Goal: Find specific page/section: Find specific page/section

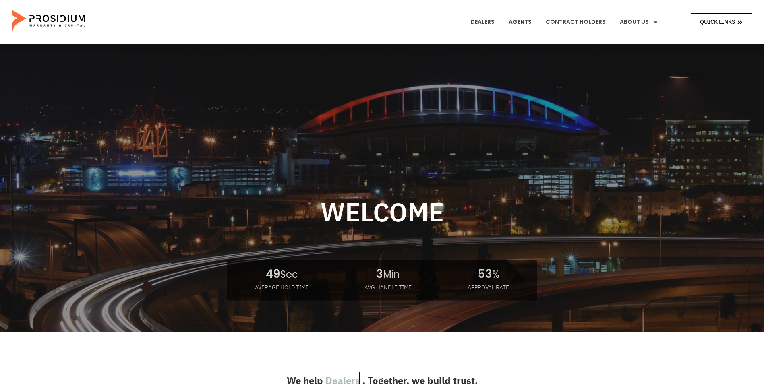
click at [726, 19] on span "Quick Links" at bounding box center [717, 22] width 35 height 10
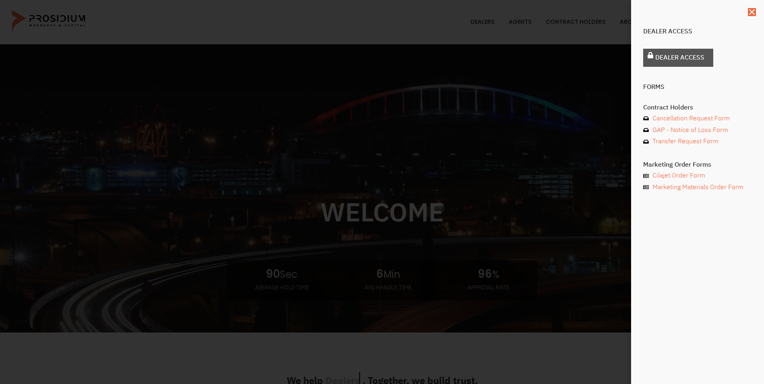
click at [682, 66] on link "Dealer Access" at bounding box center [678, 58] width 70 height 18
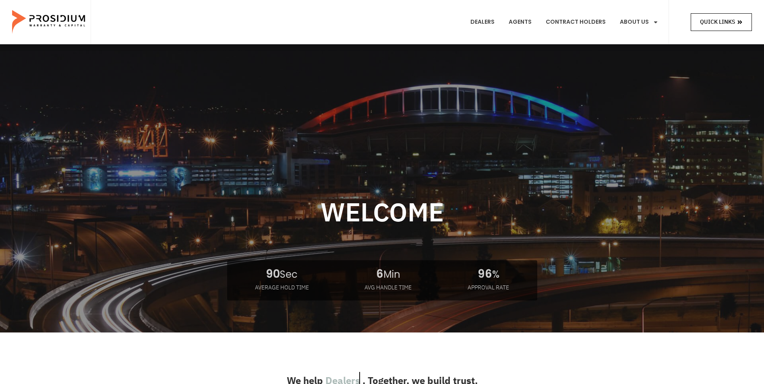
click at [735, 24] on span "Quick Links" at bounding box center [721, 22] width 43 height 10
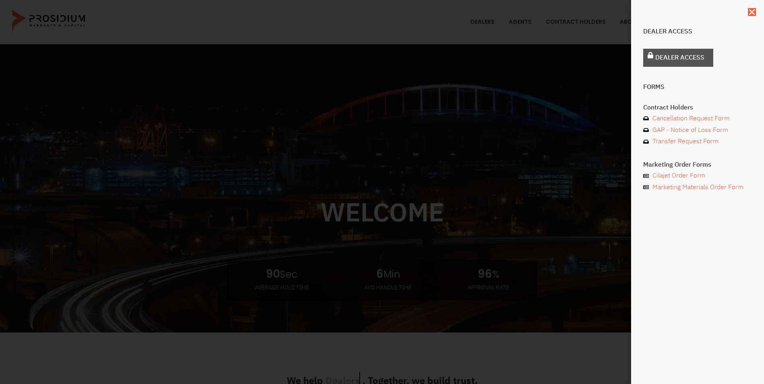
click at [690, 57] on span "Dealer Access" at bounding box center [679, 58] width 49 height 12
click at [671, 62] on span "Dealer Access" at bounding box center [679, 58] width 49 height 12
